Goal: Task Accomplishment & Management: Manage account settings

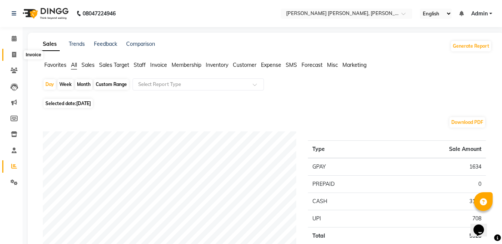
click at [18, 54] on span at bounding box center [14, 55] width 13 height 9
select select "service"
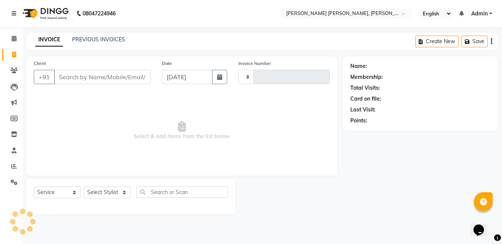
type input "1274"
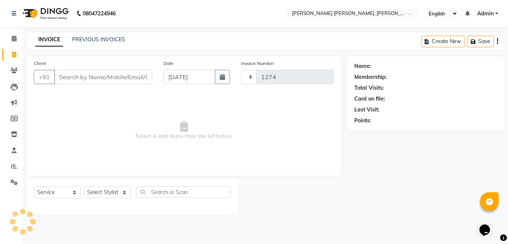
select select "7150"
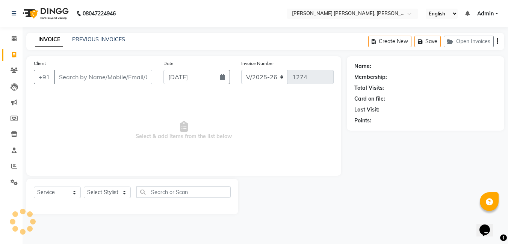
click at [71, 76] on input "Client" at bounding box center [103, 77] width 98 height 14
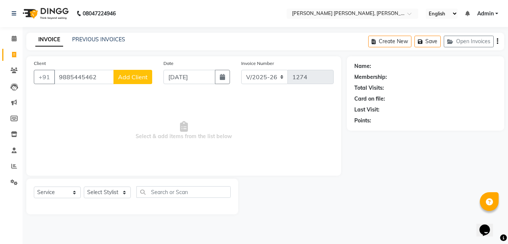
type input "9885445462"
click at [129, 76] on span "Add Client" at bounding box center [133, 77] width 30 height 8
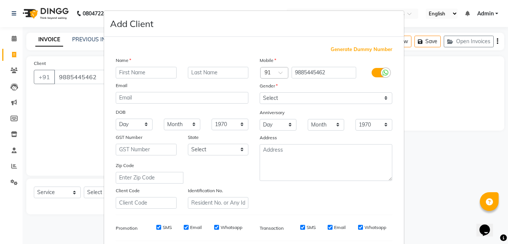
click at [156, 75] on input "text" at bounding box center [146, 73] width 61 height 12
type input "[PERSON_NAME]"
click at [267, 98] on select "Select [DEMOGRAPHIC_DATA] [DEMOGRAPHIC_DATA] Other Prefer Not To Say" at bounding box center [326, 98] width 133 height 12
select select "[DEMOGRAPHIC_DATA]"
click at [260, 92] on select "Select [DEMOGRAPHIC_DATA] [DEMOGRAPHIC_DATA] Other Prefer Not To Say" at bounding box center [326, 98] width 133 height 12
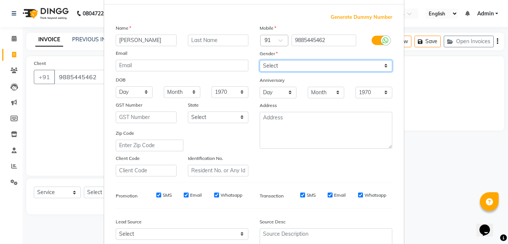
scroll to position [75, 0]
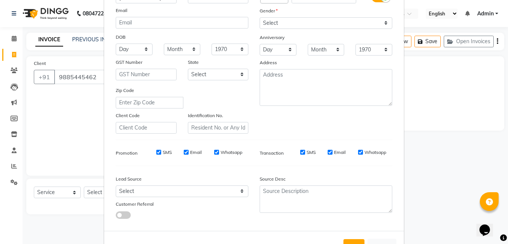
click at [157, 154] on input "SMS" at bounding box center [158, 152] width 5 height 5
checkbox input "false"
click at [184, 154] on input "Email" at bounding box center [186, 152] width 5 height 5
checkbox input "false"
click at [216, 151] on input "Whatsapp" at bounding box center [216, 152] width 5 height 5
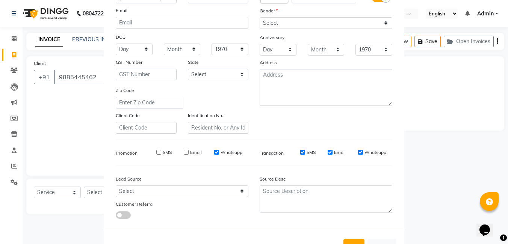
checkbox input "false"
click at [302, 154] on input "SMS" at bounding box center [302, 152] width 5 height 5
checkbox input "false"
click at [328, 151] on input "Email" at bounding box center [330, 152] width 5 height 5
checkbox input "false"
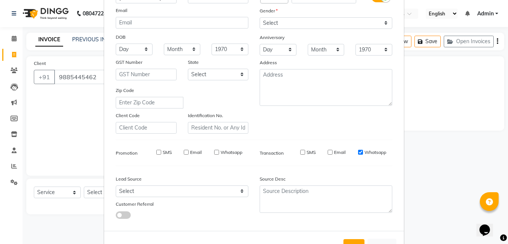
click at [358, 153] on input "Whatsapp" at bounding box center [360, 152] width 5 height 5
checkbox input "false"
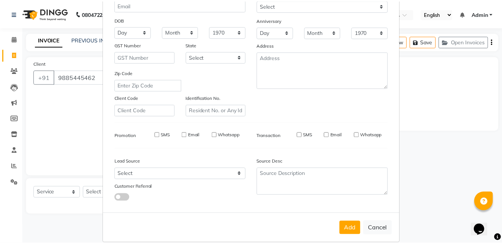
scroll to position [103, 0]
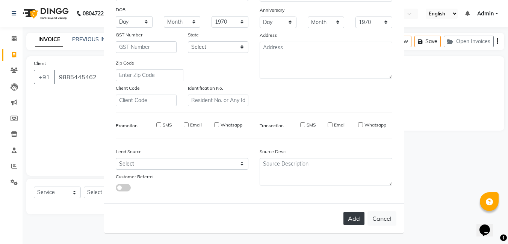
click at [355, 224] on button "Add" at bounding box center [353, 219] width 21 height 14
select select
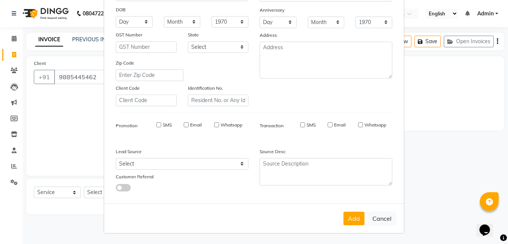
select select
checkbox input "false"
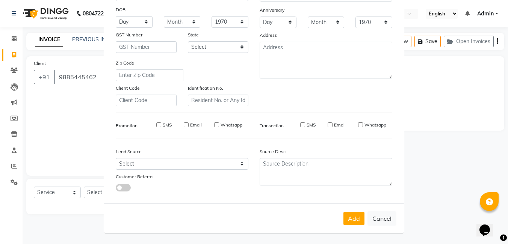
checkbox input "false"
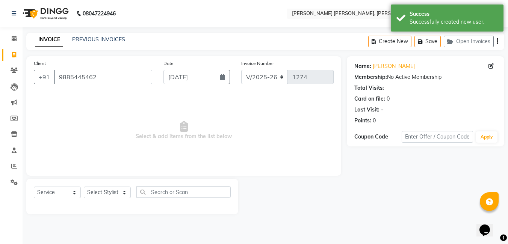
click at [122, 138] on span "Select & add items from the list below" at bounding box center [184, 130] width 300 height 75
click at [117, 193] on select "Select Stylist faizz [PERSON_NAME] [PERSON_NAME] sree Manager [PERSON_NAME] (Un…" at bounding box center [107, 193] width 47 height 12
select select "60477"
click at [84, 187] on select "Select Stylist faizz [PERSON_NAME] [PERSON_NAME] sree Manager [PERSON_NAME] (Un…" at bounding box center [107, 193] width 47 height 12
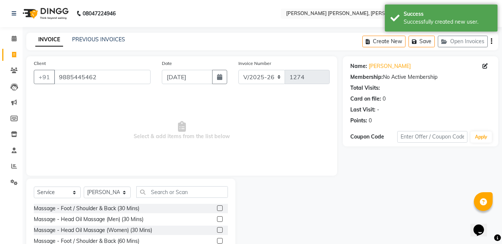
click at [157, 198] on div "Select Service Product Membership Package Voucher Prepaid Gift Card Select Styl…" at bounding box center [131, 195] width 194 height 18
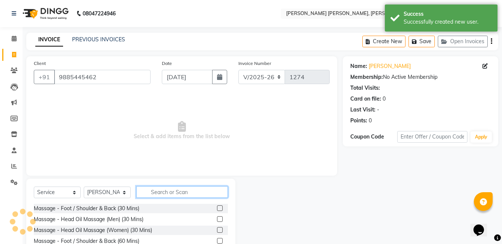
click at [161, 190] on input "text" at bounding box center [182, 192] width 92 height 12
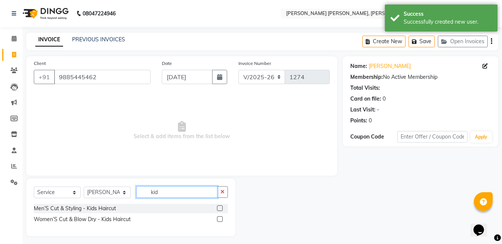
type input "kid"
click at [220, 210] on label at bounding box center [220, 209] width 6 height 6
click at [220, 210] on input "checkbox" at bounding box center [219, 208] width 5 height 5
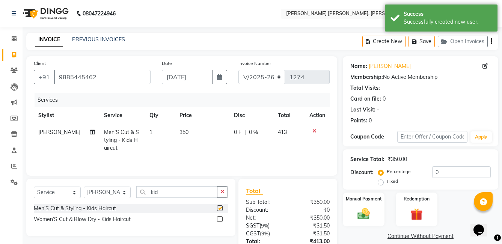
checkbox input "false"
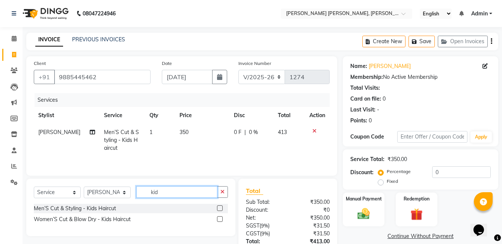
drag, startPoint x: 162, startPoint y: 192, endPoint x: 139, endPoint y: 194, distance: 22.6
click at [139, 194] on input "kid" at bounding box center [176, 192] width 81 height 12
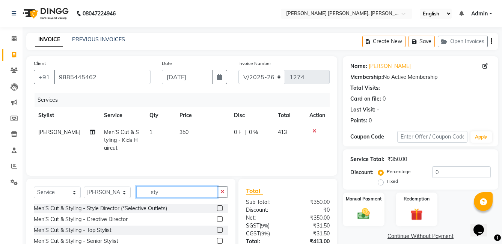
type input "sty"
click at [217, 231] on label at bounding box center [220, 230] width 6 height 6
click at [217, 231] on input "checkbox" at bounding box center [219, 230] width 5 height 5
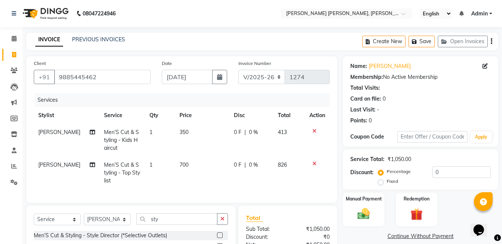
checkbox input "false"
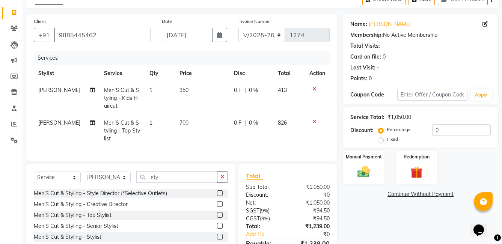
scroll to position [75, 0]
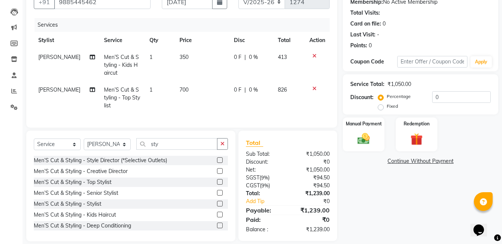
click at [314, 89] on icon at bounding box center [315, 88] width 4 height 5
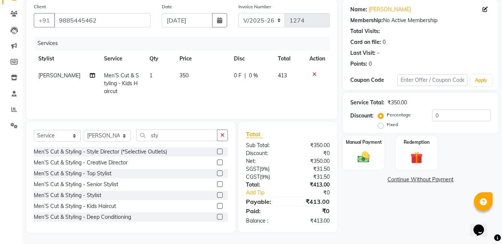
click at [217, 194] on label at bounding box center [220, 195] width 6 height 6
click at [217, 194] on input "checkbox" at bounding box center [219, 195] width 5 height 5
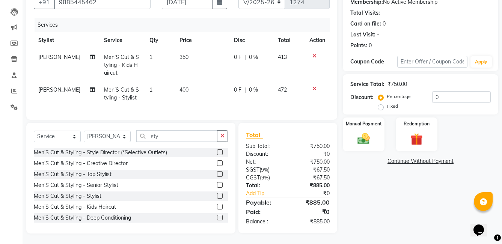
checkbox input "false"
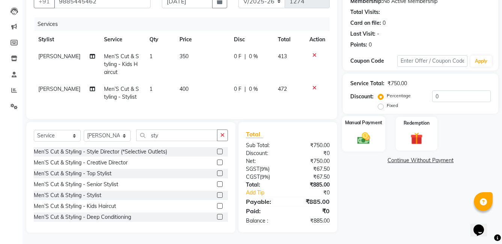
click at [367, 133] on img at bounding box center [364, 138] width 21 height 15
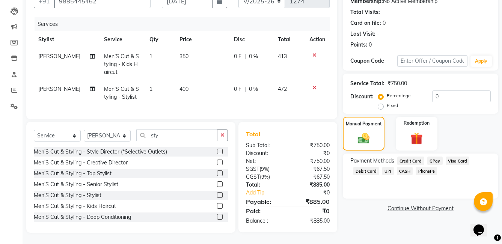
click at [435, 157] on span "GPay" at bounding box center [435, 161] width 15 height 9
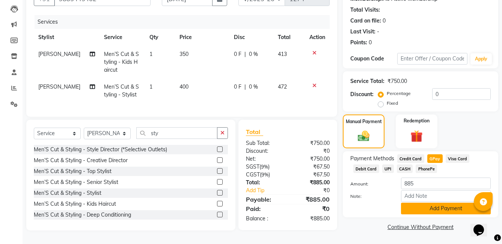
click at [437, 205] on button "Add Payment" at bounding box center [446, 209] width 90 height 12
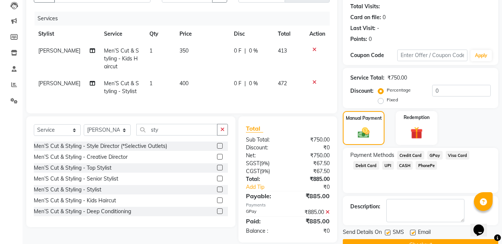
scroll to position [100, 0]
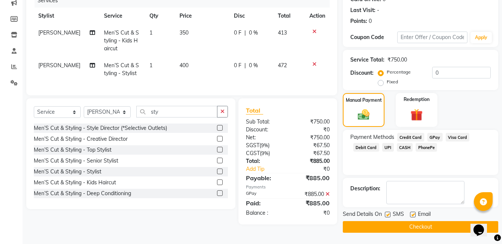
click at [388, 216] on label at bounding box center [388, 215] width 6 height 6
click at [388, 216] on input "checkbox" at bounding box center [387, 215] width 5 height 5
checkbox input "false"
drag, startPoint x: 413, startPoint y: 215, endPoint x: 411, endPoint y: 224, distance: 9.5
click at [413, 215] on label at bounding box center [413, 215] width 6 height 6
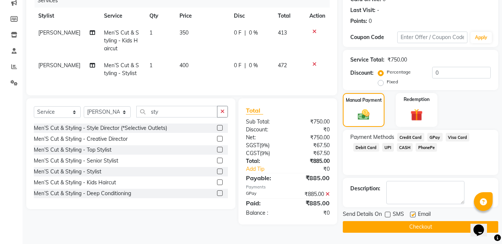
click at [413, 215] on input "checkbox" at bounding box center [412, 215] width 5 height 5
checkbox input "false"
click at [411, 225] on button "Checkout" at bounding box center [421, 227] width 156 height 12
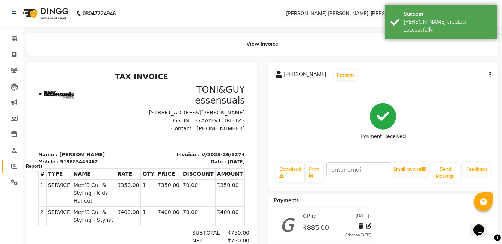
click at [15, 163] on span at bounding box center [14, 166] width 13 height 9
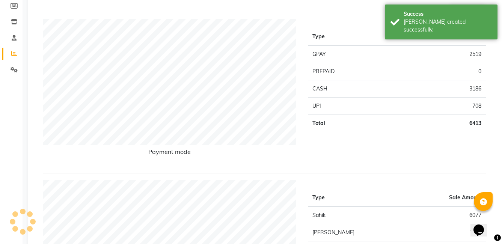
scroll to position [75, 0]
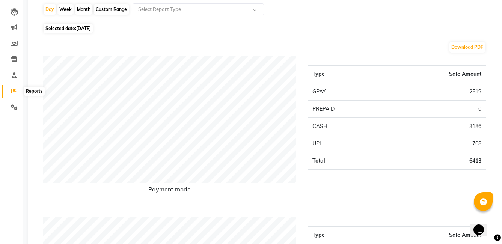
click at [11, 91] on span at bounding box center [14, 91] width 13 height 9
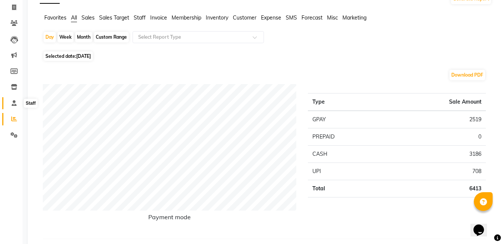
scroll to position [0, 0]
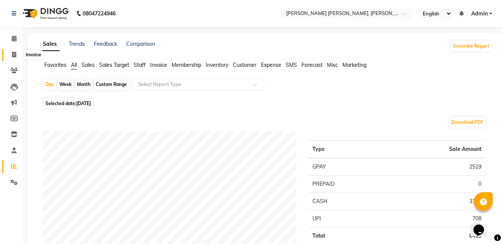
click at [12, 53] on icon at bounding box center [14, 55] width 4 height 6
select select "service"
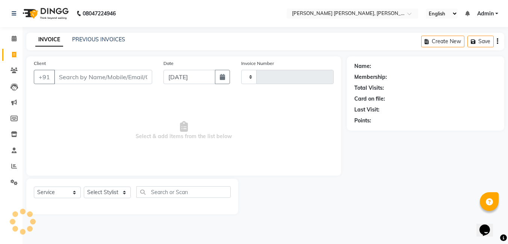
type input "1275"
select select "7150"
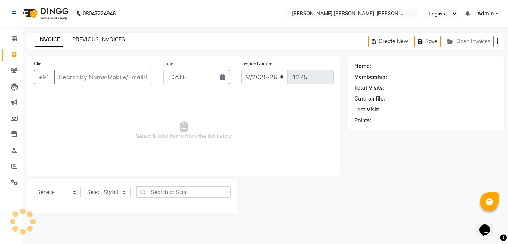
click at [107, 41] on link "PREVIOUS INVOICES" at bounding box center [98, 39] width 53 height 7
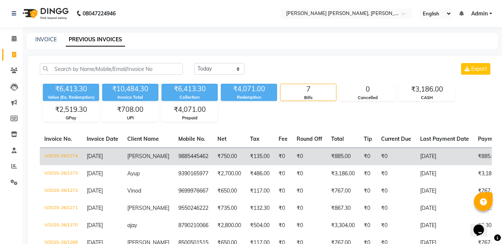
click at [421, 157] on td "[DATE]" at bounding box center [445, 157] width 58 height 18
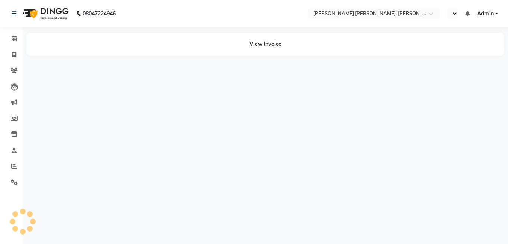
select select "en"
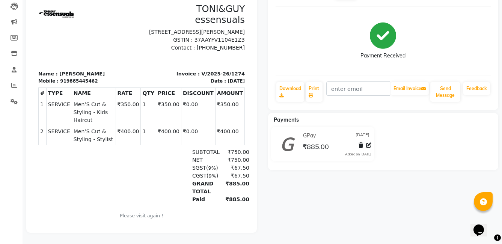
scroll to position [49, 0]
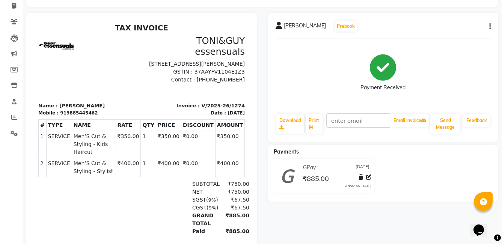
click at [487, 27] on button "button" at bounding box center [489, 27] width 5 height 8
click at [463, 35] on div "Edit Invoice" at bounding box center [452, 35] width 51 height 9
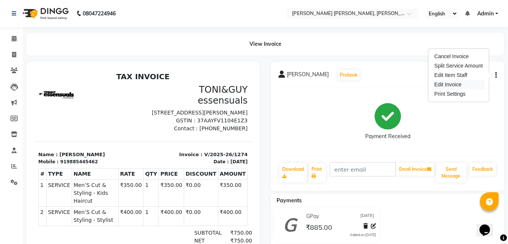
select select "service"
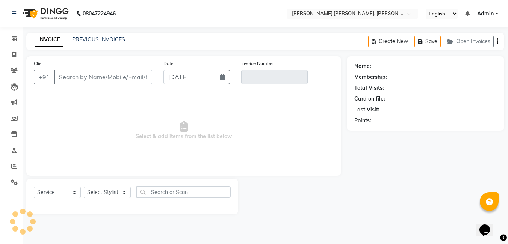
type input "9885445462"
type input "V/2025-26/1274"
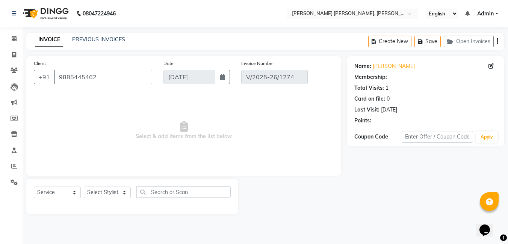
select select "select"
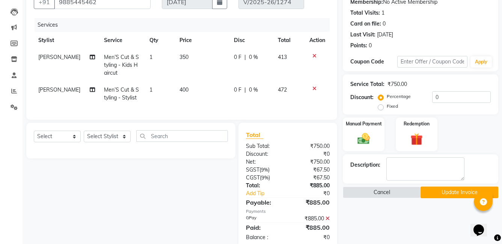
scroll to position [97, 0]
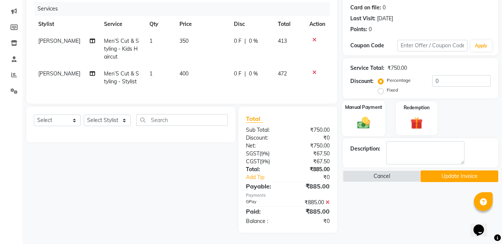
click at [372, 117] on img at bounding box center [364, 122] width 21 height 15
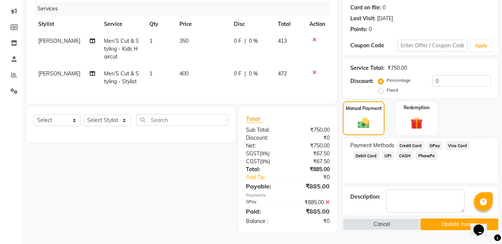
click at [423, 151] on span "PhonePe" at bounding box center [426, 155] width 21 height 9
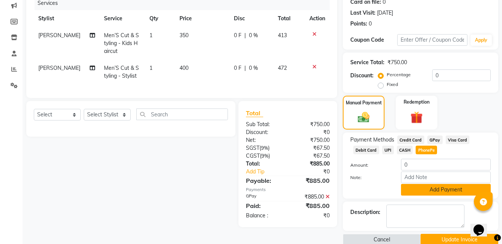
scroll to position [110, 0]
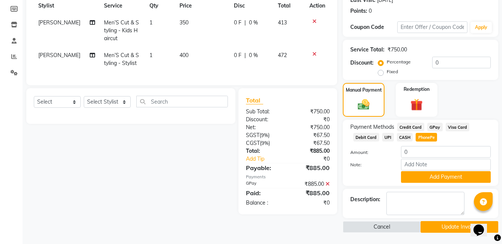
click at [447, 225] on button "Update Invoice" at bounding box center [460, 227] width 78 height 12
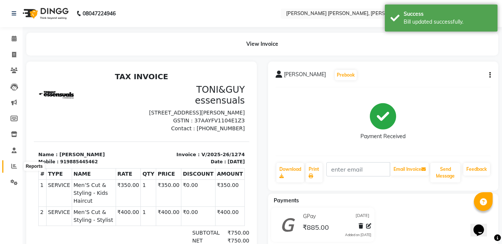
click at [14, 165] on icon at bounding box center [14, 166] width 6 height 6
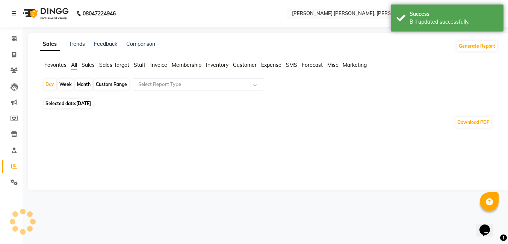
click at [358, 139] on div "Sales Trends Feedback Comparison Generate Report Favorites All Sales Sales Targ…" at bounding box center [269, 112] width 482 height 158
click at [12, 168] on icon at bounding box center [14, 166] width 6 height 6
click at [16, 52] on icon at bounding box center [14, 55] width 4 height 6
select select "service"
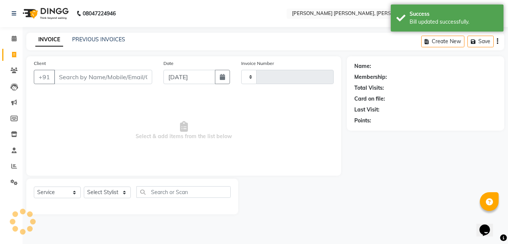
type input "1275"
select select "7150"
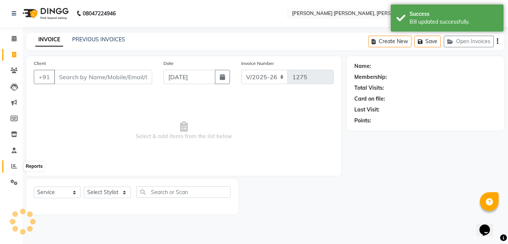
click at [15, 169] on icon at bounding box center [14, 166] width 6 height 6
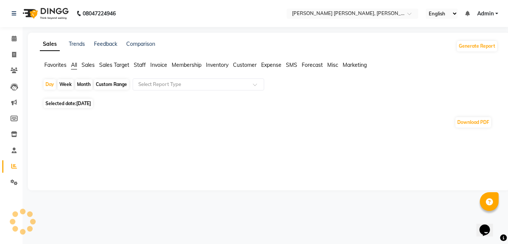
click at [226, 148] on div "Sales Trends Feedback Comparison Generate Report Favorites All Sales Sales Targ…" at bounding box center [269, 112] width 482 height 158
click at [11, 167] on icon at bounding box center [14, 166] width 6 height 6
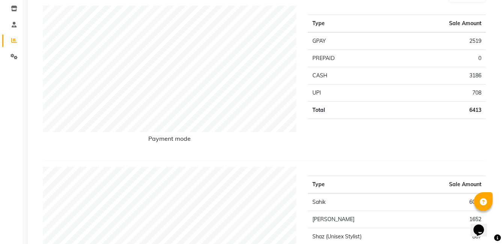
scroll to position [113, 0]
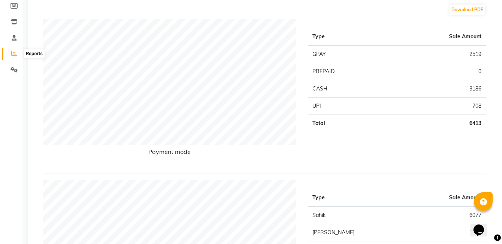
click at [9, 53] on span at bounding box center [14, 54] width 13 height 9
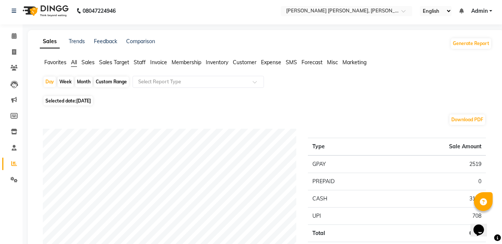
scroll to position [0, 0]
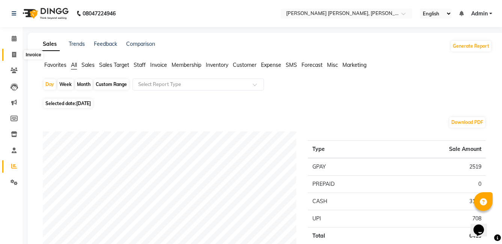
click at [12, 55] on icon at bounding box center [14, 55] width 4 height 6
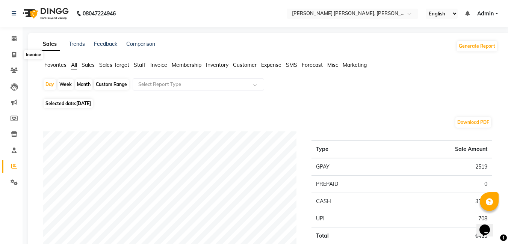
select select "7150"
select select "service"
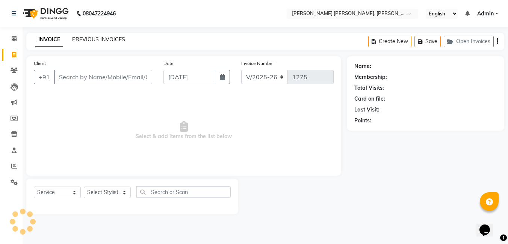
click at [115, 42] on link "PREVIOUS INVOICES" at bounding box center [98, 39] width 53 height 7
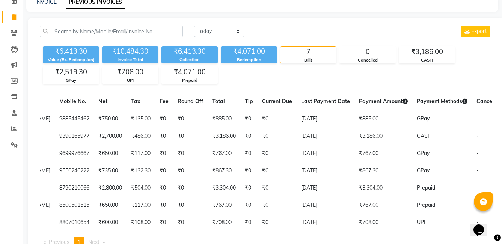
scroll to position [0, 129]
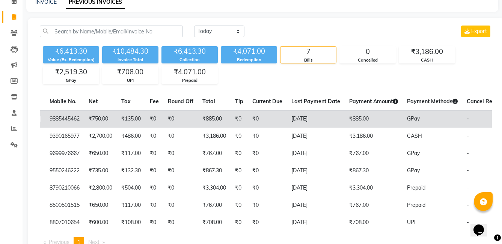
click at [345, 122] on td "₹885.00" at bounding box center [374, 119] width 58 height 18
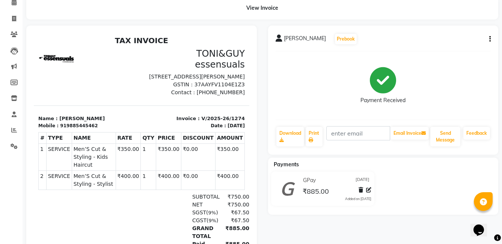
scroll to position [86, 0]
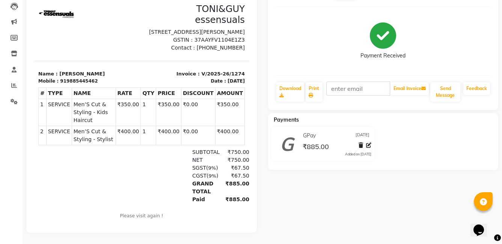
click at [316, 142] on span "₹885.00" at bounding box center [316, 147] width 26 height 11
click at [292, 141] on icon at bounding box center [287, 146] width 14 height 18
click at [369, 143] on icon at bounding box center [368, 145] width 5 height 5
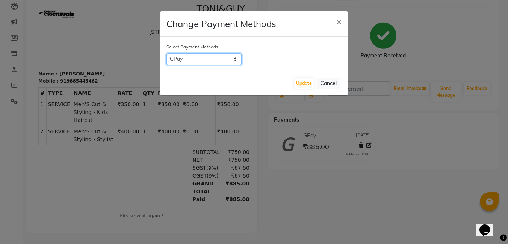
click at [228, 61] on select "Credit Card GPay Visa Card Debit Card UPI CASH PhonePe" at bounding box center [203, 59] width 75 height 12
select select "7"
click at [166, 53] on select "Credit Card GPay Visa Card Debit Card UPI CASH PhonePe" at bounding box center [203, 59] width 75 height 12
click at [309, 82] on button "Update" at bounding box center [304, 83] width 20 height 11
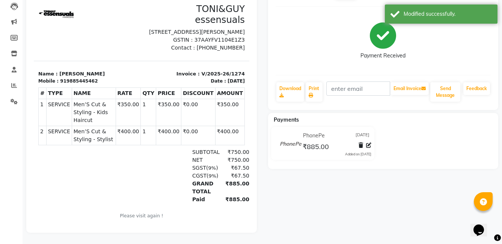
click at [367, 173] on div "Suryanarayana Prebook Payment Received Download Print Email Invoice Send Messag…" at bounding box center [384, 107] width 242 height 252
click at [18, 82] on span at bounding box center [14, 86] width 13 height 9
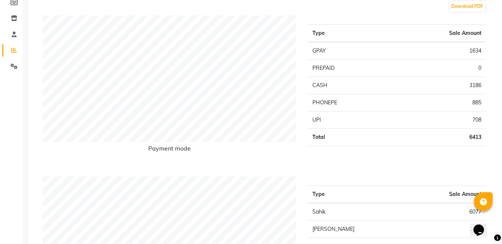
scroll to position [113, 0]
